Goal: Information Seeking & Learning: Stay updated

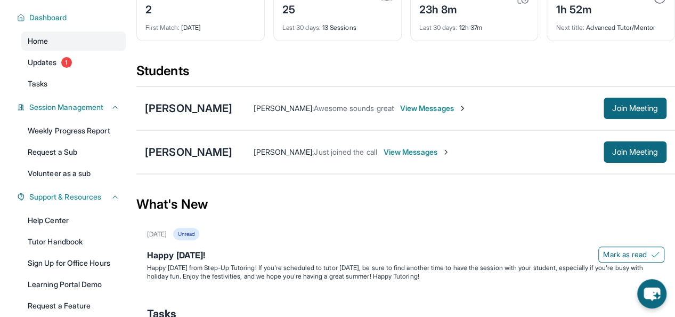
scroll to position [70, 0]
click at [436, 148] on span "View Messages" at bounding box center [417, 152] width 67 height 11
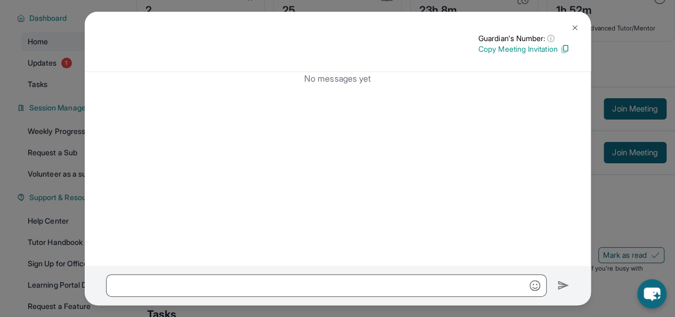
click at [574, 28] on img at bounding box center [575, 27] width 9 height 9
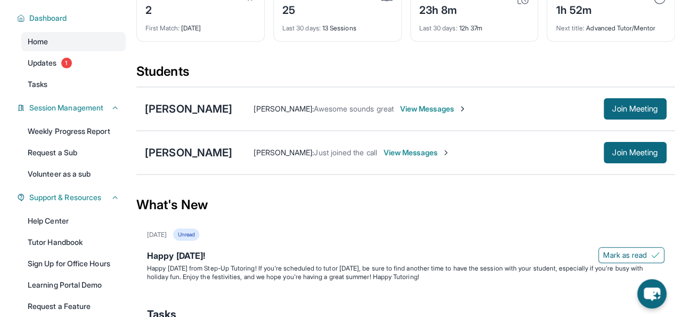
click at [467, 108] on span "View Messages" at bounding box center [433, 108] width 67 height 11
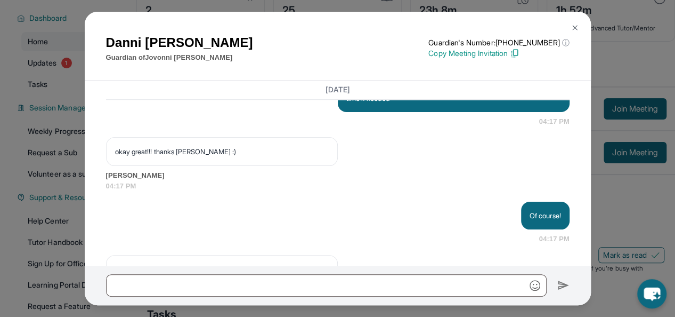
scroll to position [8951, 0]
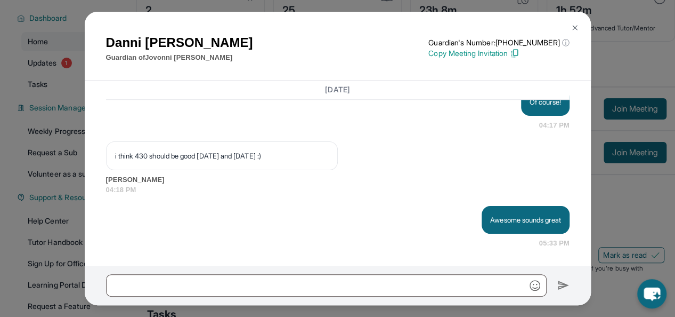
click at [579, 26] on button at bounding box center [574, 27] width 21 height 21
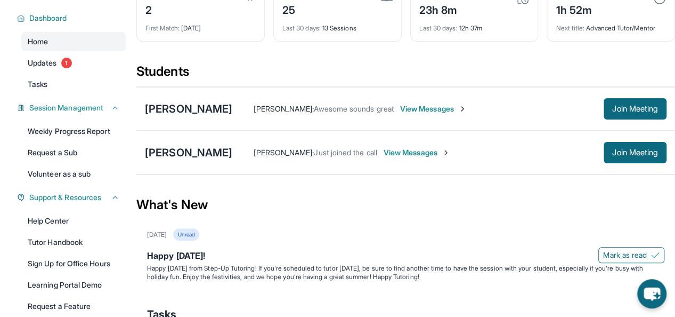
click at [432, 149] on span "View Messages" at bounding box center [417, 152] width 67 height 11
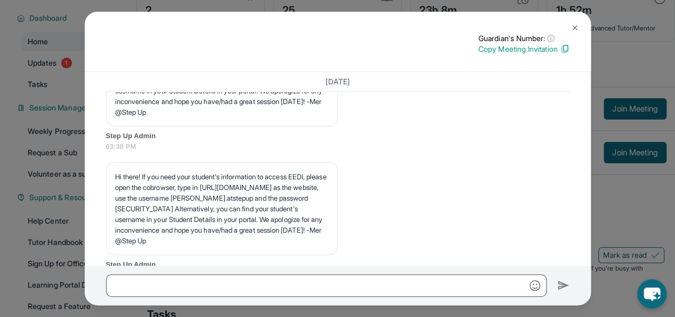
scroll to position [6570, 0]
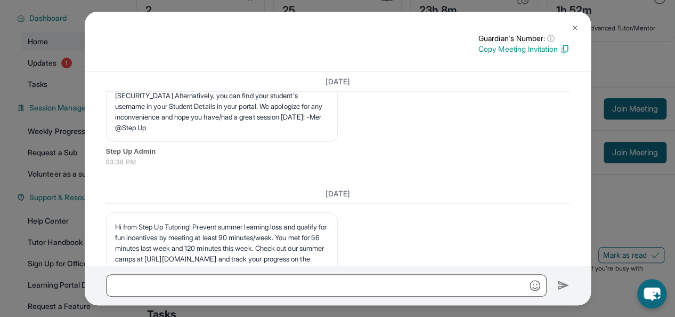
click at [581, 28] on button at bounding box center [574, 27] width 21 height 21
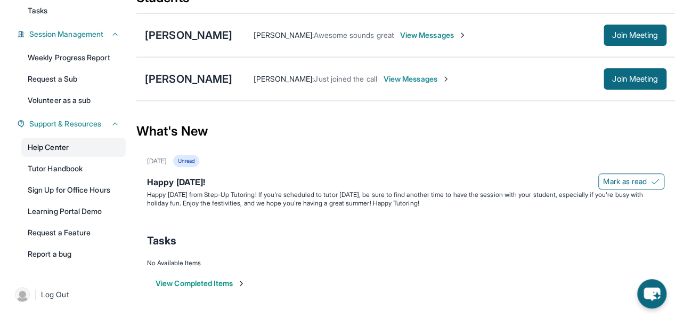
scroll to position [0, 0]
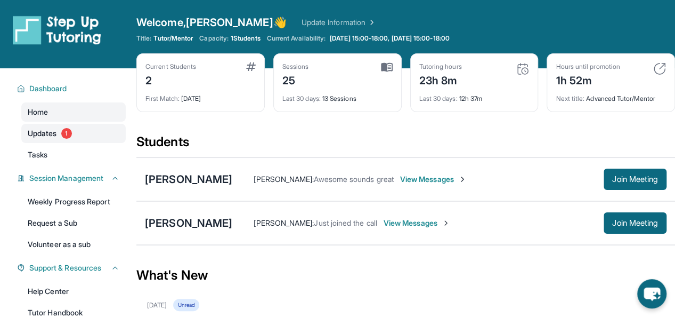
click at [57, 131] on span "Updates" at bounding box center [42, 133] width 29 height 11
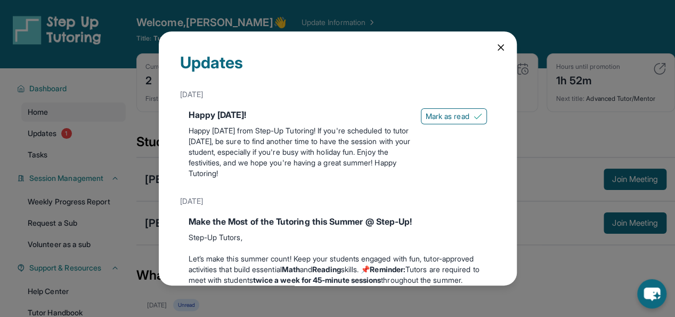
click at [132, 161] on div "Updates [DATE] Happy [DATE]! Happy [DATE] from Step-Up Tutoring! If you're sche…" at bounding box center [337, 158] width 675 height 317
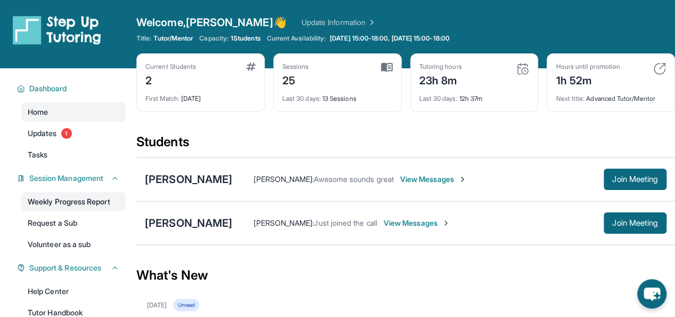
click at [68, 199] on link "Weekly Progress Report" at bounding box center [73, 201] width 104 height 19
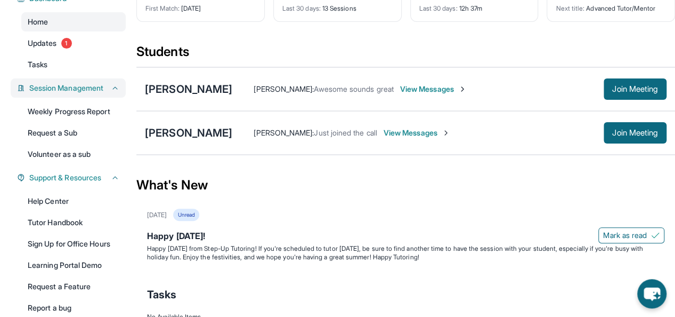
scroll to position [86, 0]
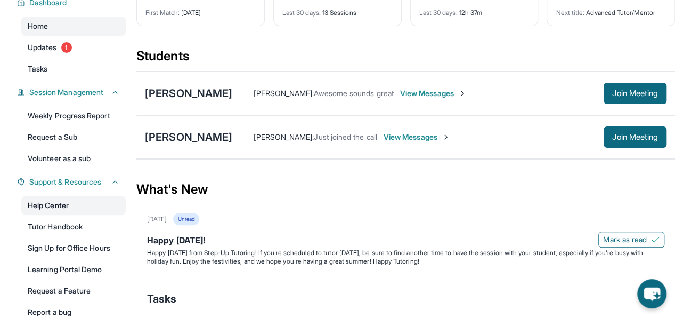
click at [63, 206] on link "Help Center" at bounding box center [73, 205] width 104 height 19
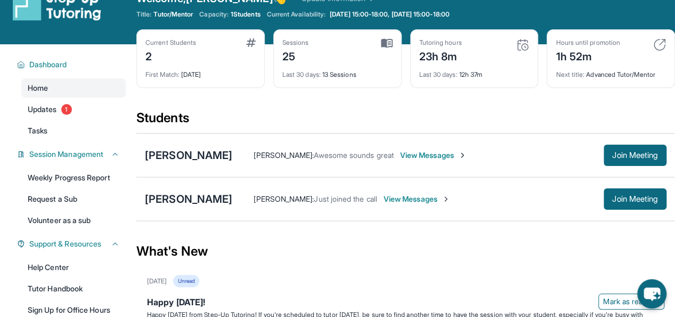
scroll to position [23, 0]
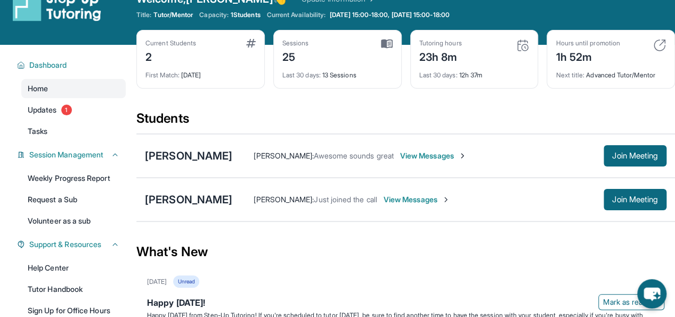
click at [467, 155] on span "View Messages" at bounding box center [433, 155] width 67 height 11
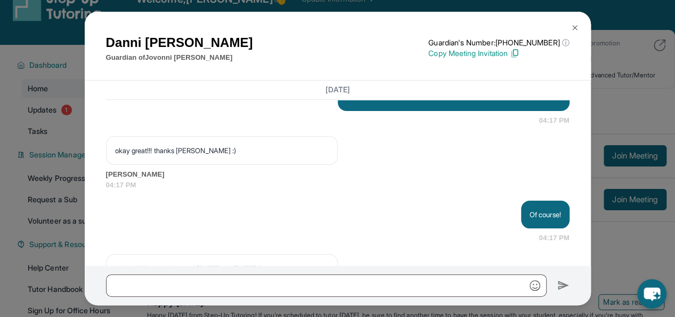
scroll to position [8951, 0]
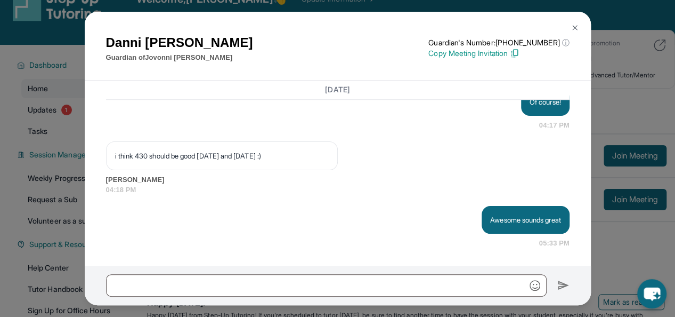
click at [574, 32] on img at bounding box center [575, 27] width 9 height 9
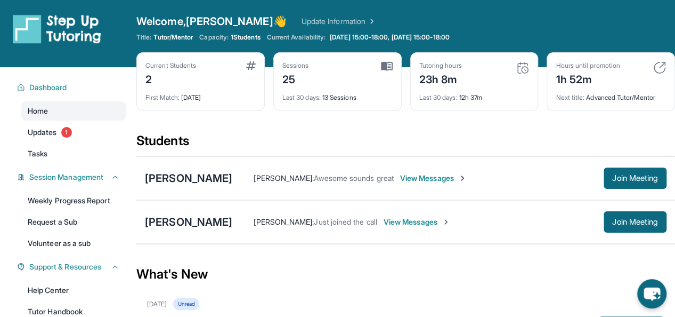
scroll to position [0, 0]
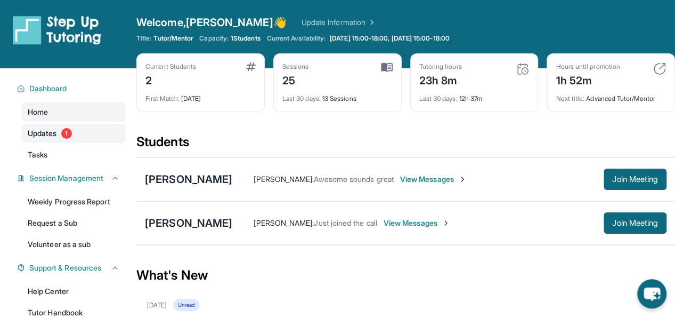
click at [37, 140] on link "Updates 1" at bounding box center [73, 133] width 104 height 19
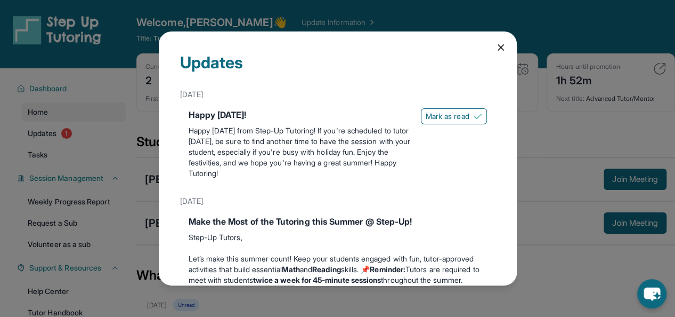
click at [37, 149] on div "Updates [DATE] Happy [DATE]! Happy [DATE] from Step-Up Tutoring! If you're sche…" at bounding box center [337, 158] width 675 height 317
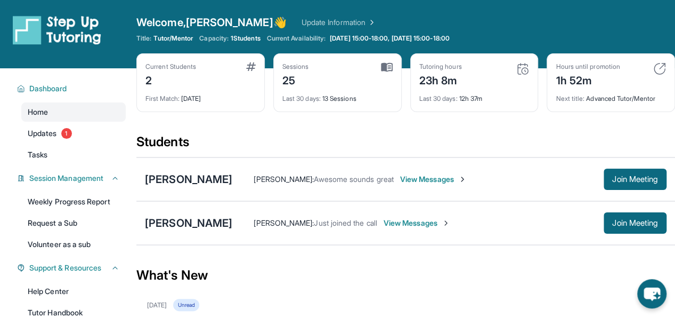
click at [37, 149] on span "Tasks" at bounding box center [38, 154] width 20 height 11
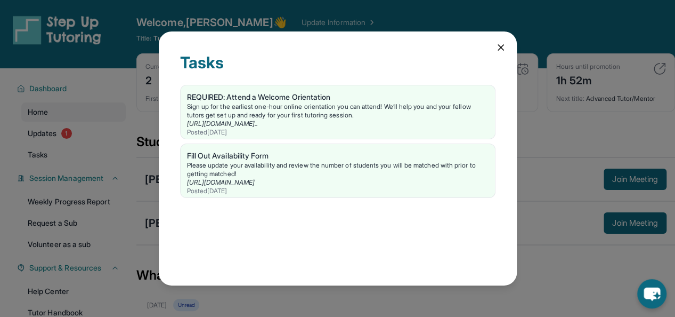
click at [52, 101] on div "Tasks REQUIRED: Attend a Welcome Orientation Sign up for the earliest one-hour …" at bounding box center [337, 158] width 675 height 317
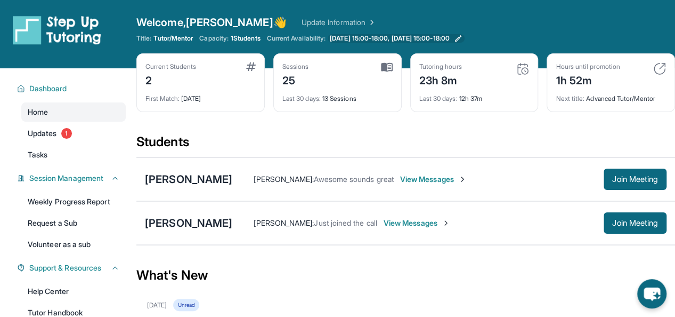
click at [423, 42] on span "[DATE] 15:00-18:00, [DATE] 15:00-18:00" at bounding box center [390, 38] width 120 height 9
click at [56, 121] on div "Home Updates 1 Tasks" at bounding box center [73, 133] width 104 height 62
click at [42, 135] on span "Updates" at bounding box center [42, 133] width 29 height 11
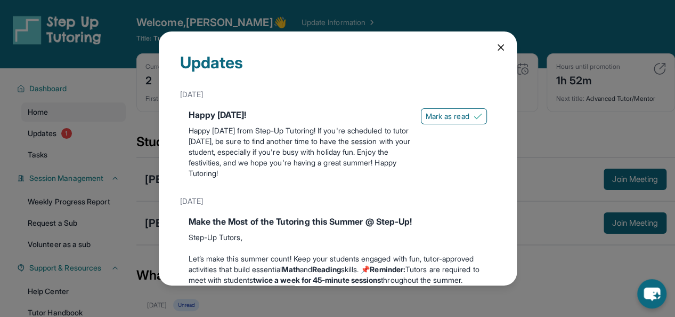
click at [44, 119] on div "Updates [DATE] Happy [DATE]! Happy [DATE] from Step-Up Tutoring! If you're sche…" at bounding box center [337, 158] width 675 height 317
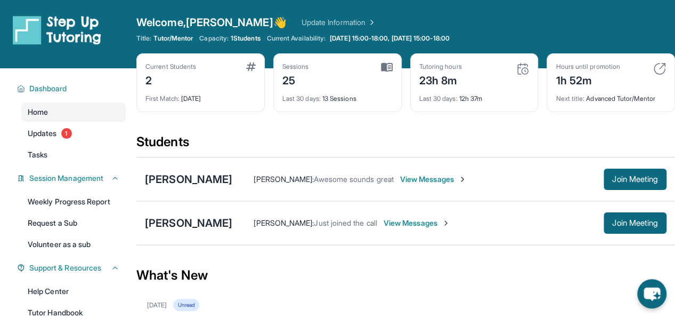
click at [305, 20] on link "Update Information" at bounding box center [339, 22] width 75 height 11
